Goal: Task Accomplishment & Management: Manage account settings

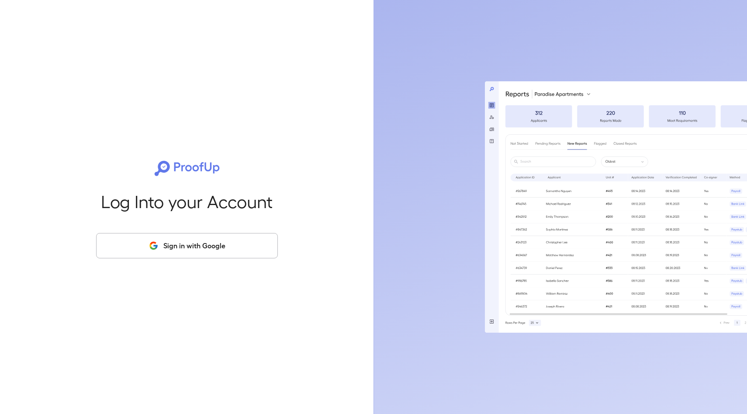
click at [201, 249] on button "Sign in with Google" at bounding box center [187, 245] width 182 height 25
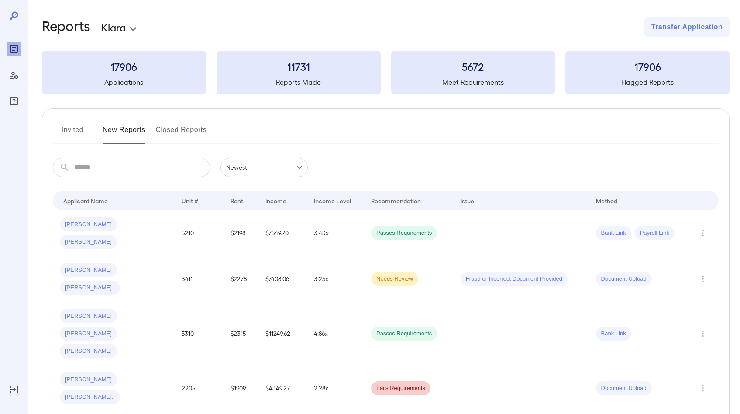
click at [77, 124] on button "Invited" at bounding box center [72, 133] width 39 height 21
